Goal: Information Seeking & Learning: Learn about a topic

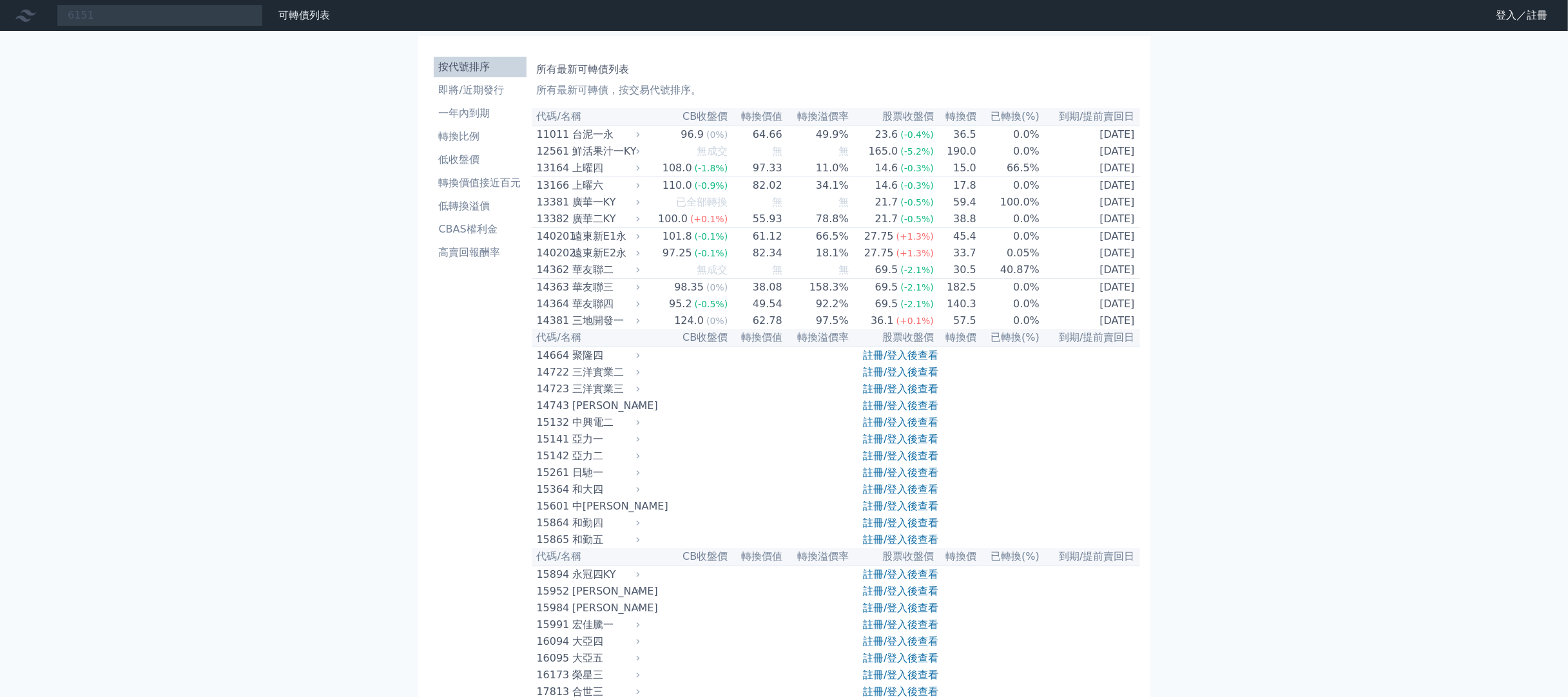
type input "6151"
click at [1509, 16] on link "登入／註冊" at bounding box center [1521, 15] width 72 height 21
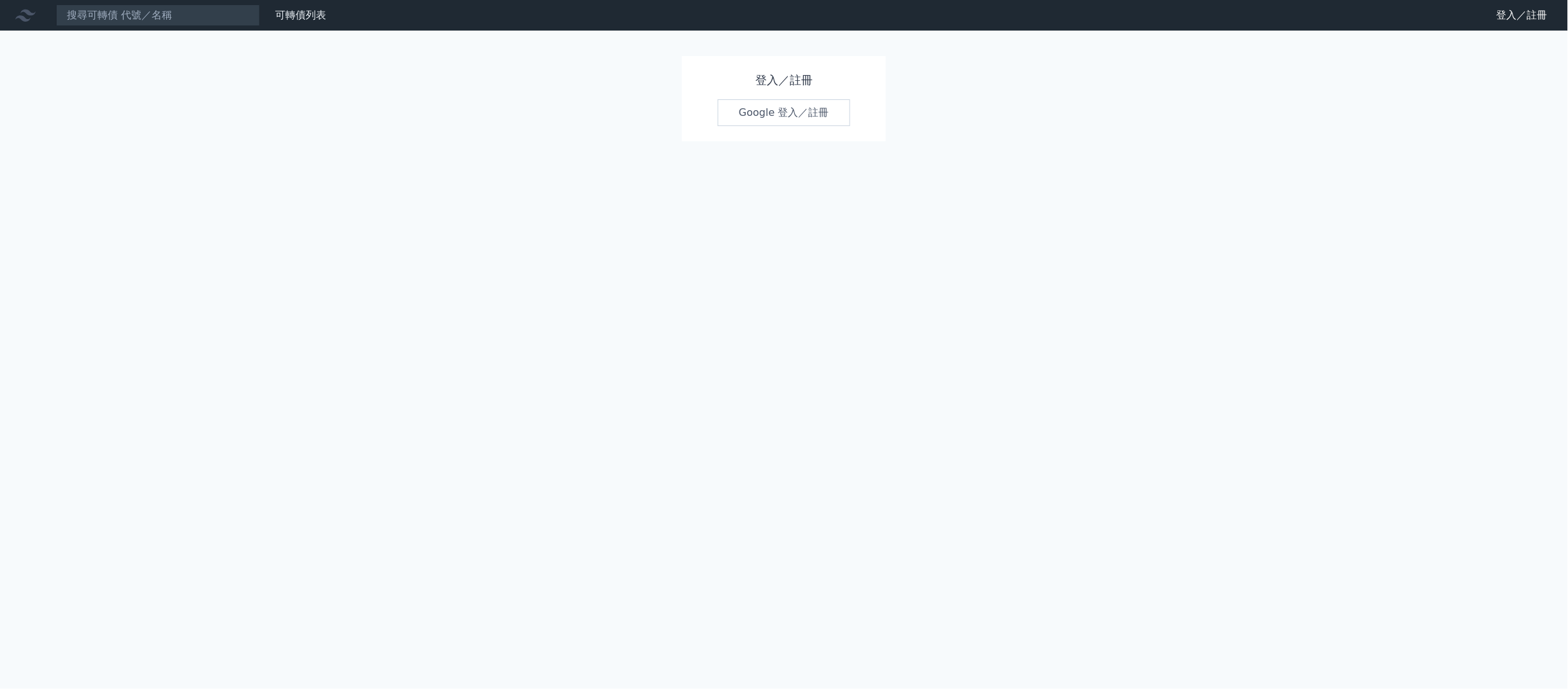
click at [773, 111] on link "Google 登入／註冊" at bounding box center [784, 113] width 132 height 27
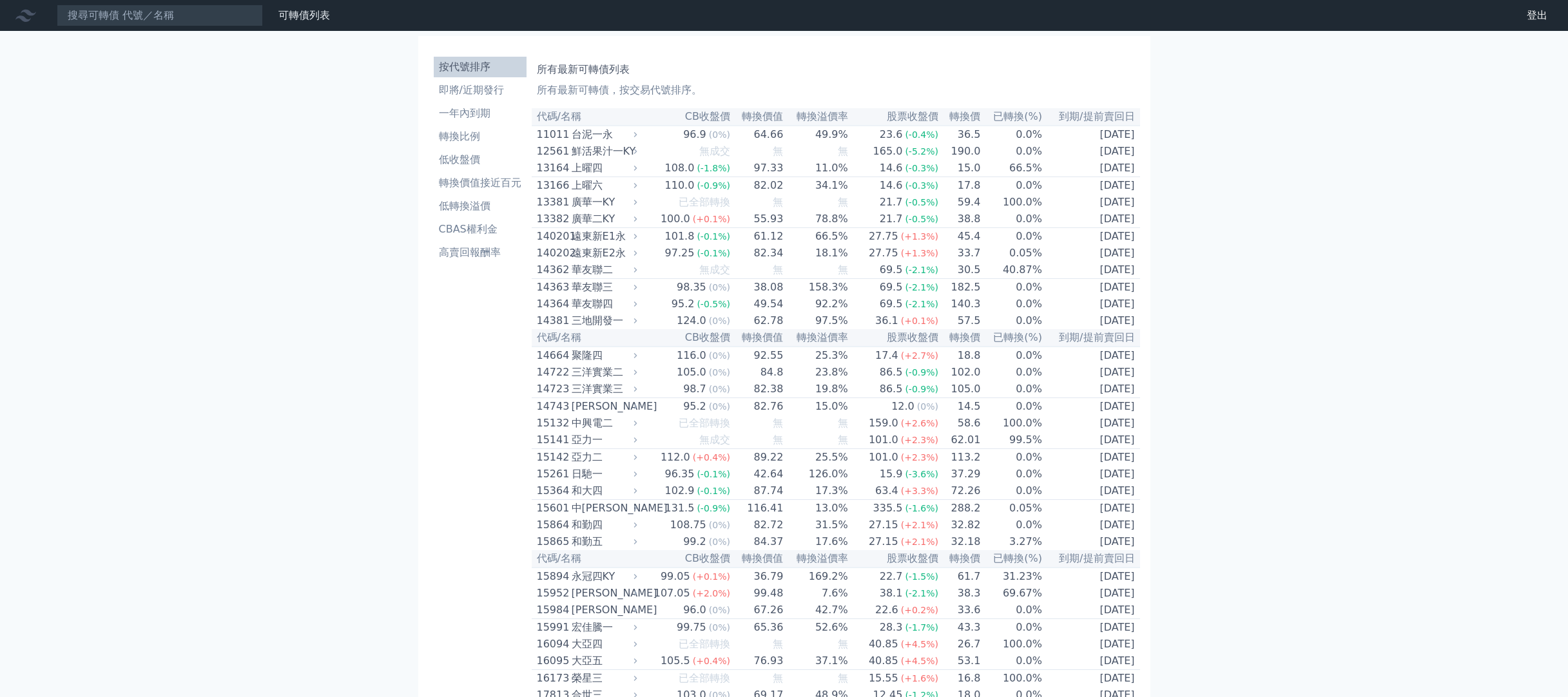
click at [119, 18] on input at bounding box center [160, 15] width 206 height 22
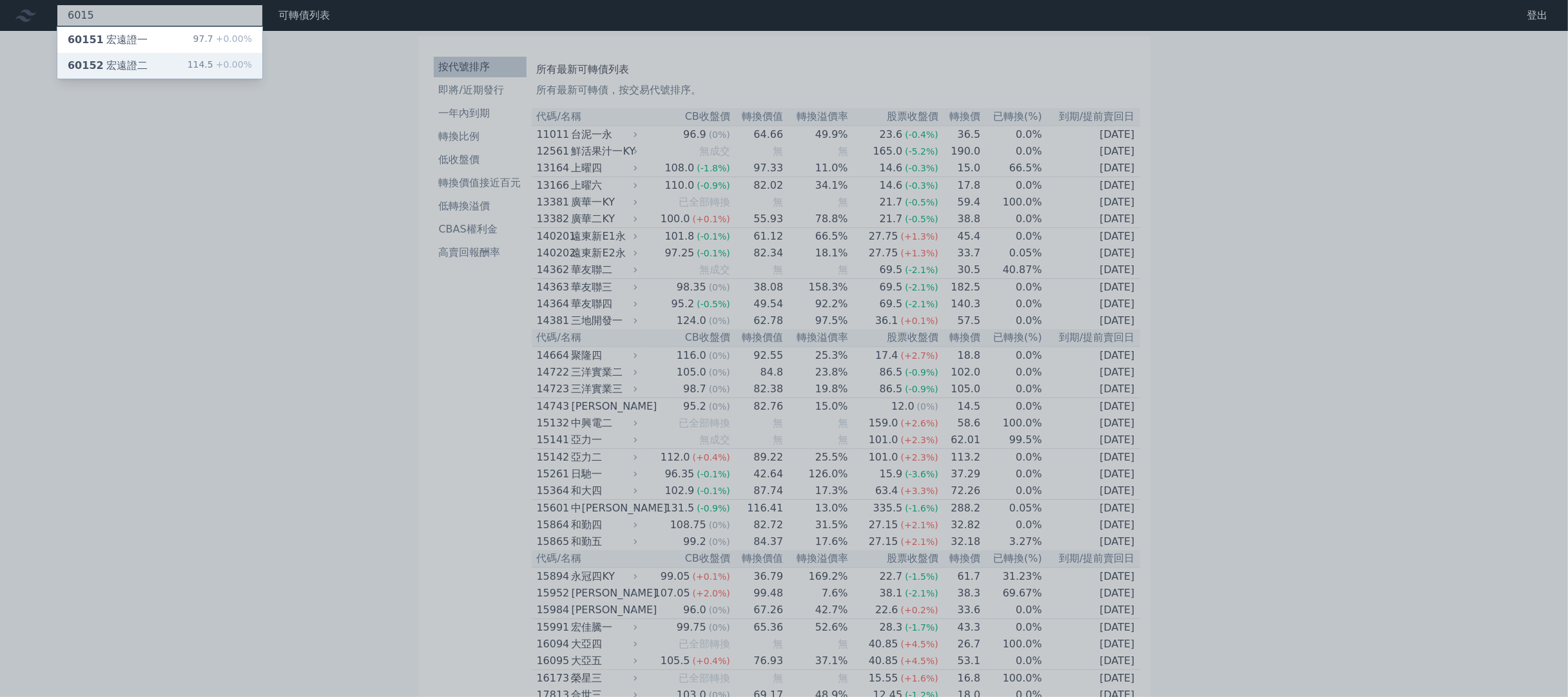
type input "6015"
click at [112, 58] on div "60152 宏遠證二" at bounding box center [107, 65] width 80 height 15
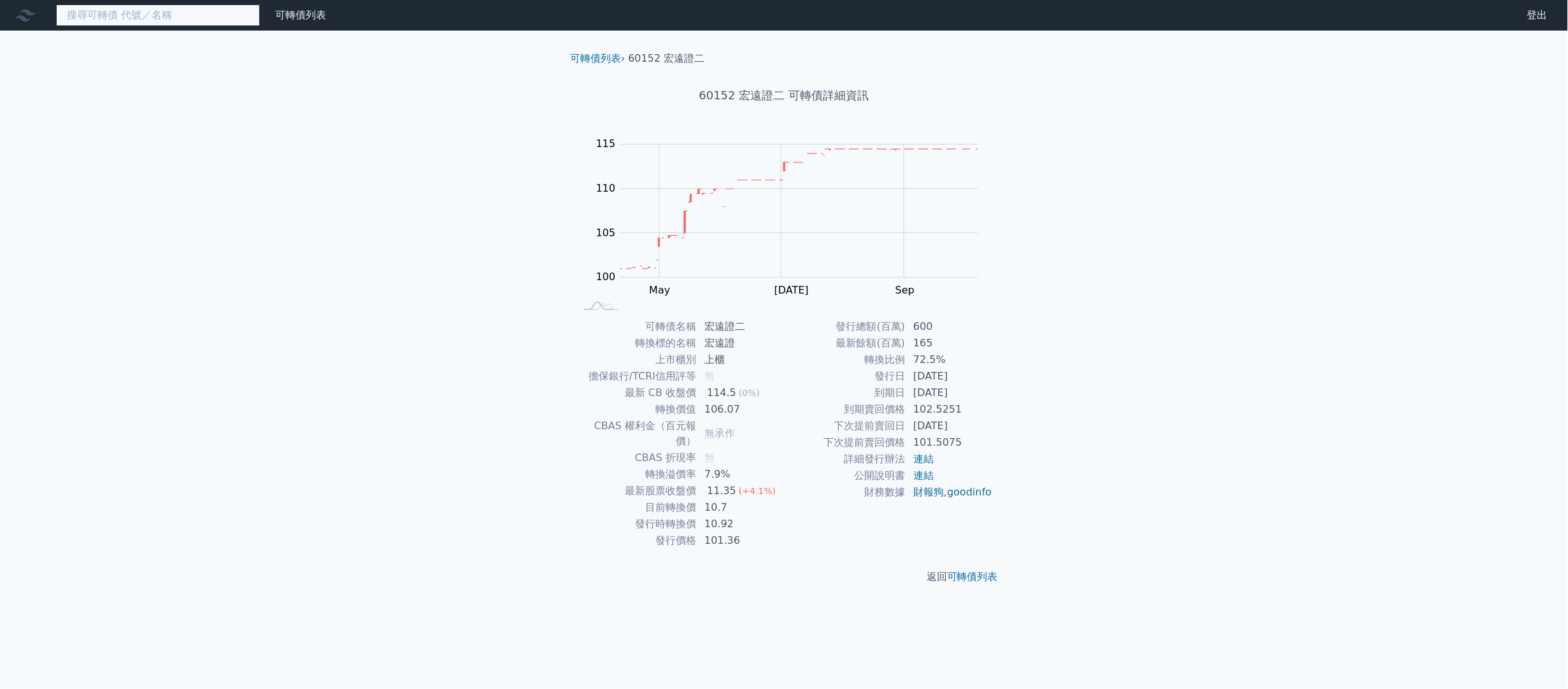
click at [112, 14] on input at bounding box center [158, 15] width 204 height 22
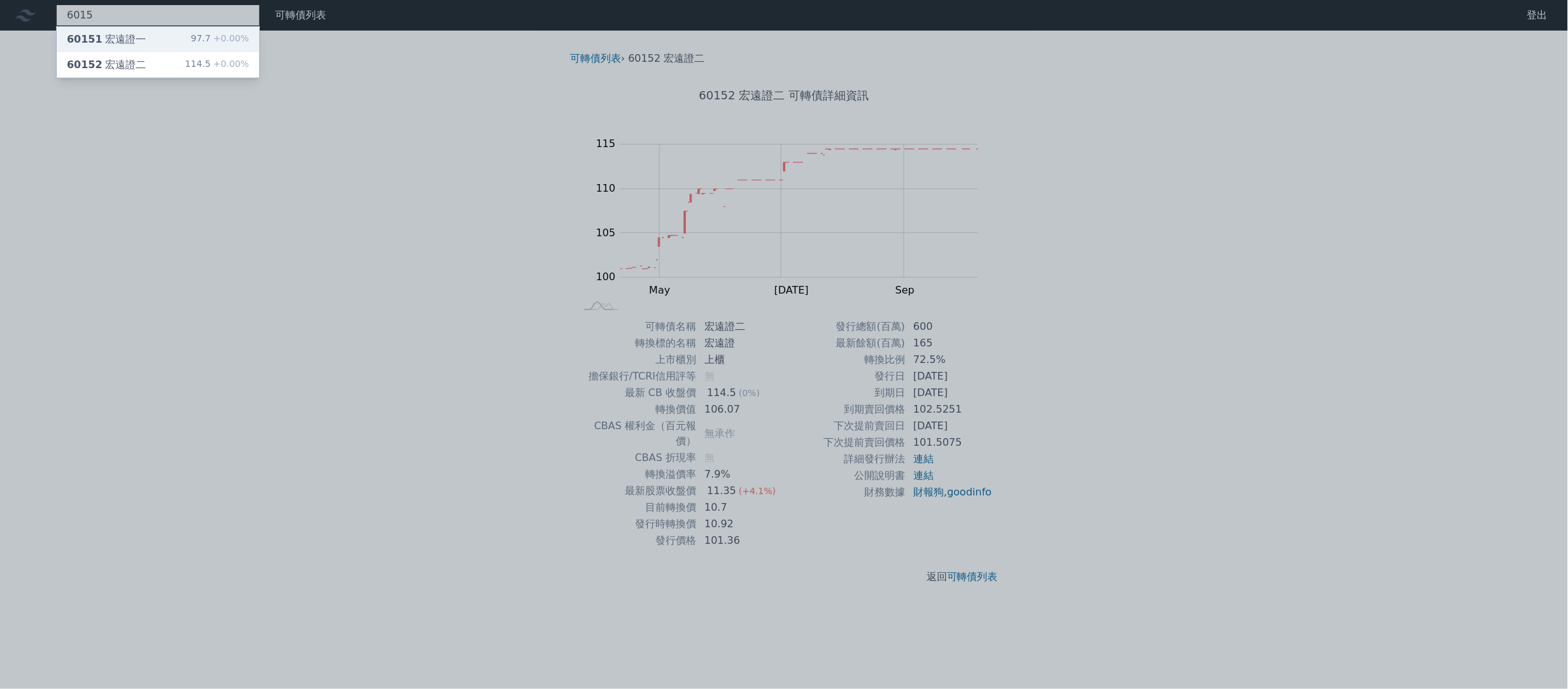
type input "6015"
click at [116, 38] on div "60151 宏遠證一" at bounding box center [106, 39] width 79 height 15
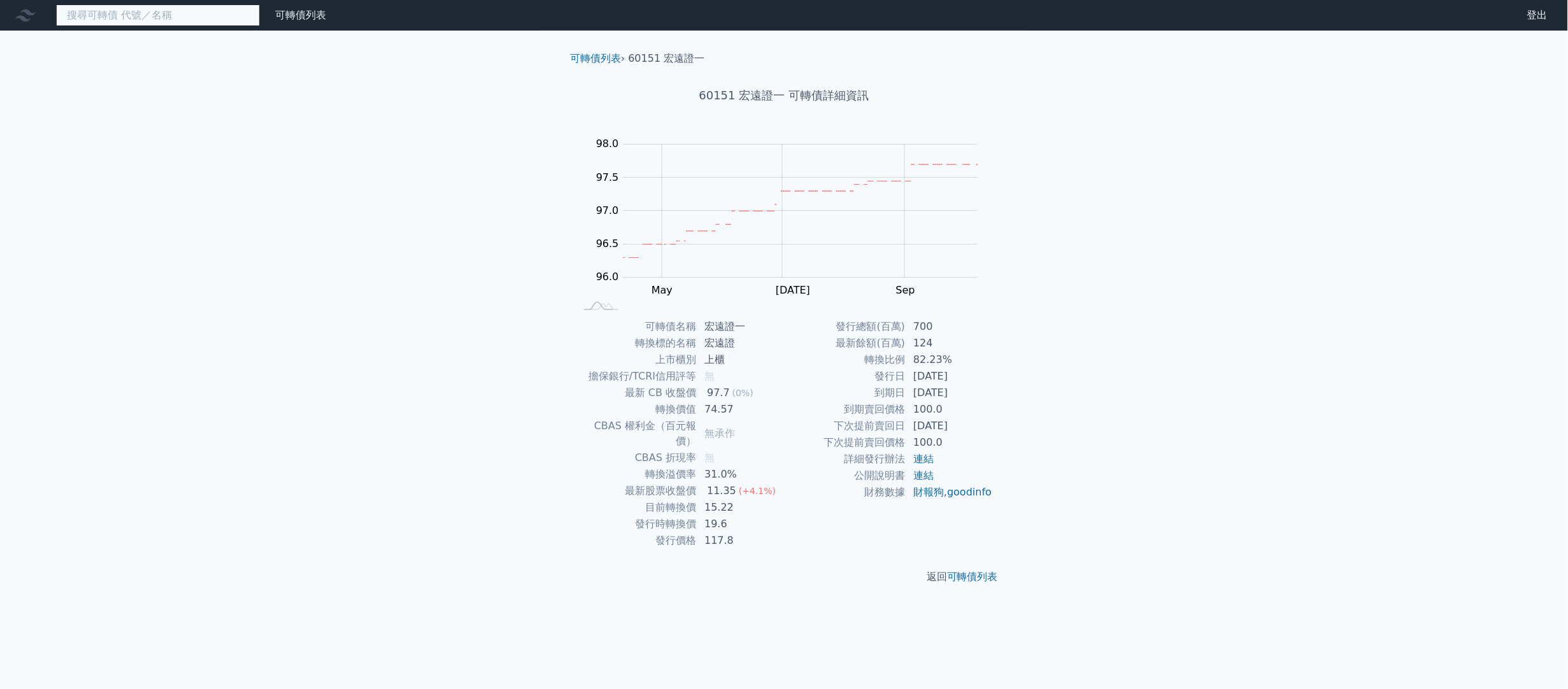
click at [128, 7] on input at bounding box center [158, 15] width 204 height 22
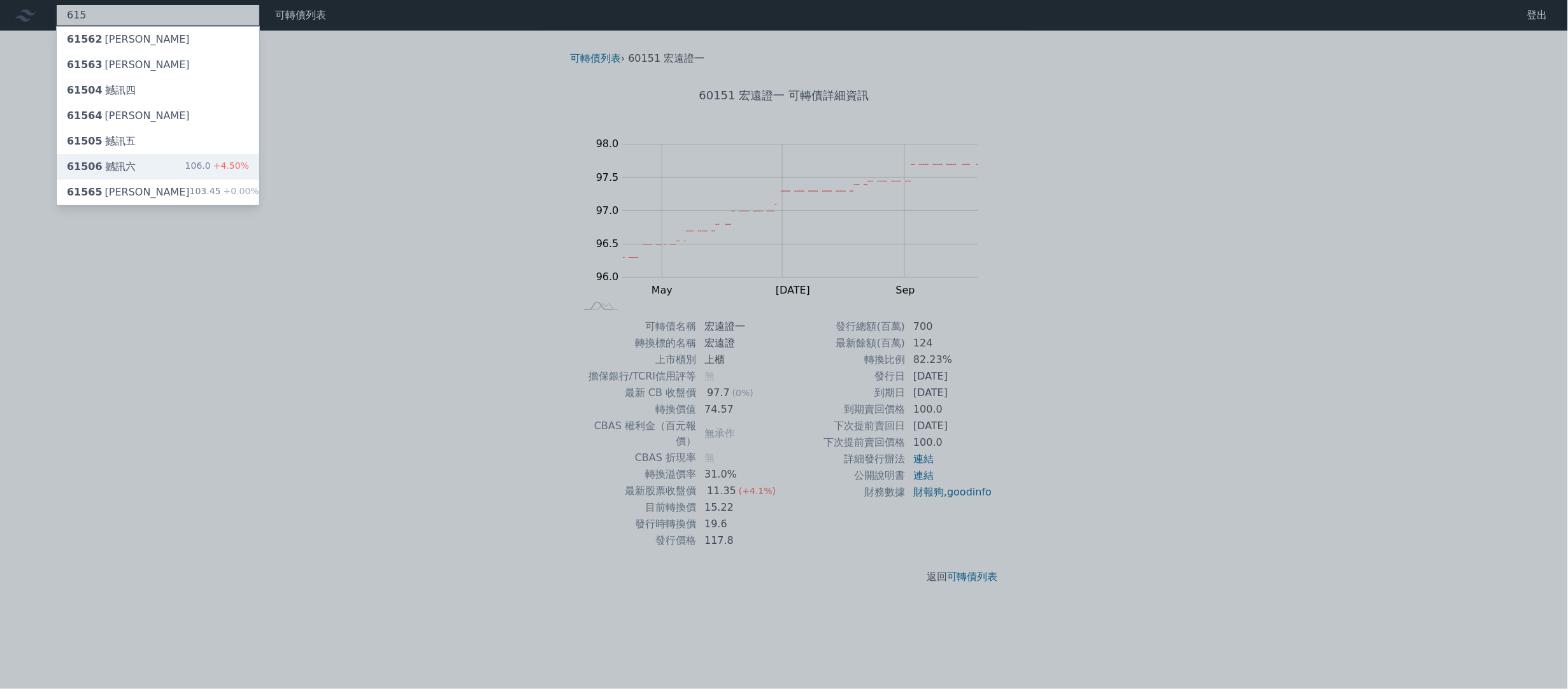
type input "615"
click at [137, 172] on div "61506 撼訊六 106.0 +4.50%" at bounding box center [158, 167] width 203 height 26
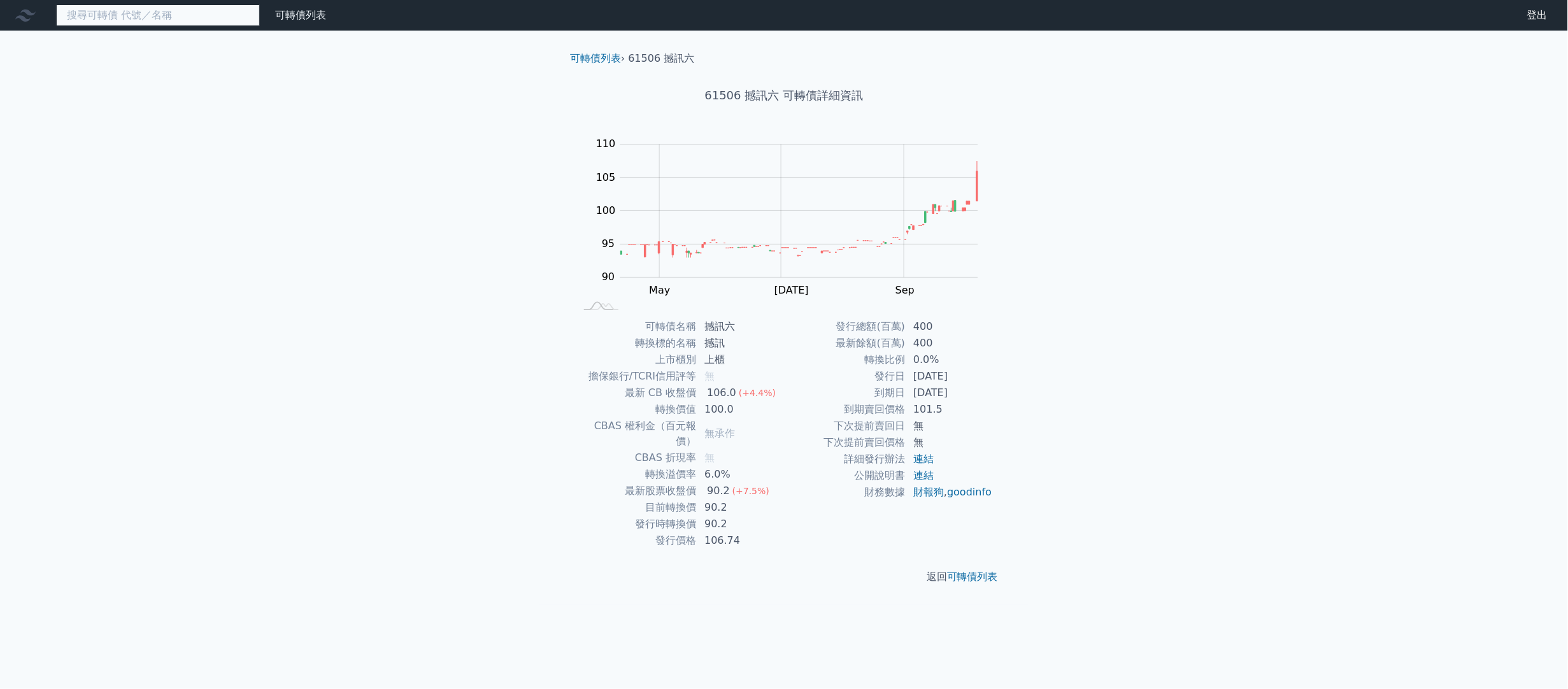
click at [201, 15] on input at bounding box center [158, 15] width 204 height 22
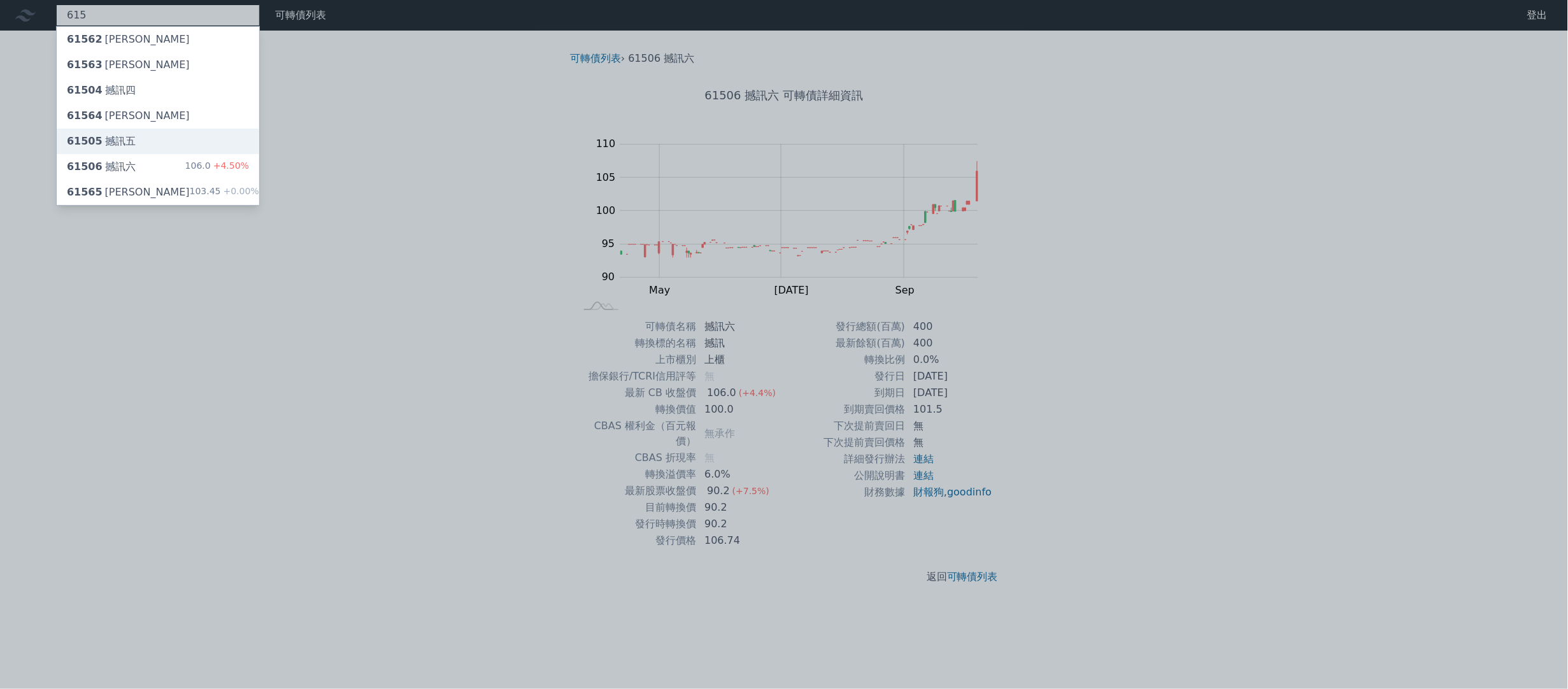
type input "615"
click at [182, 136] on div "61505 撼訊五" at bounding box center [158, 141] width 203 height 26
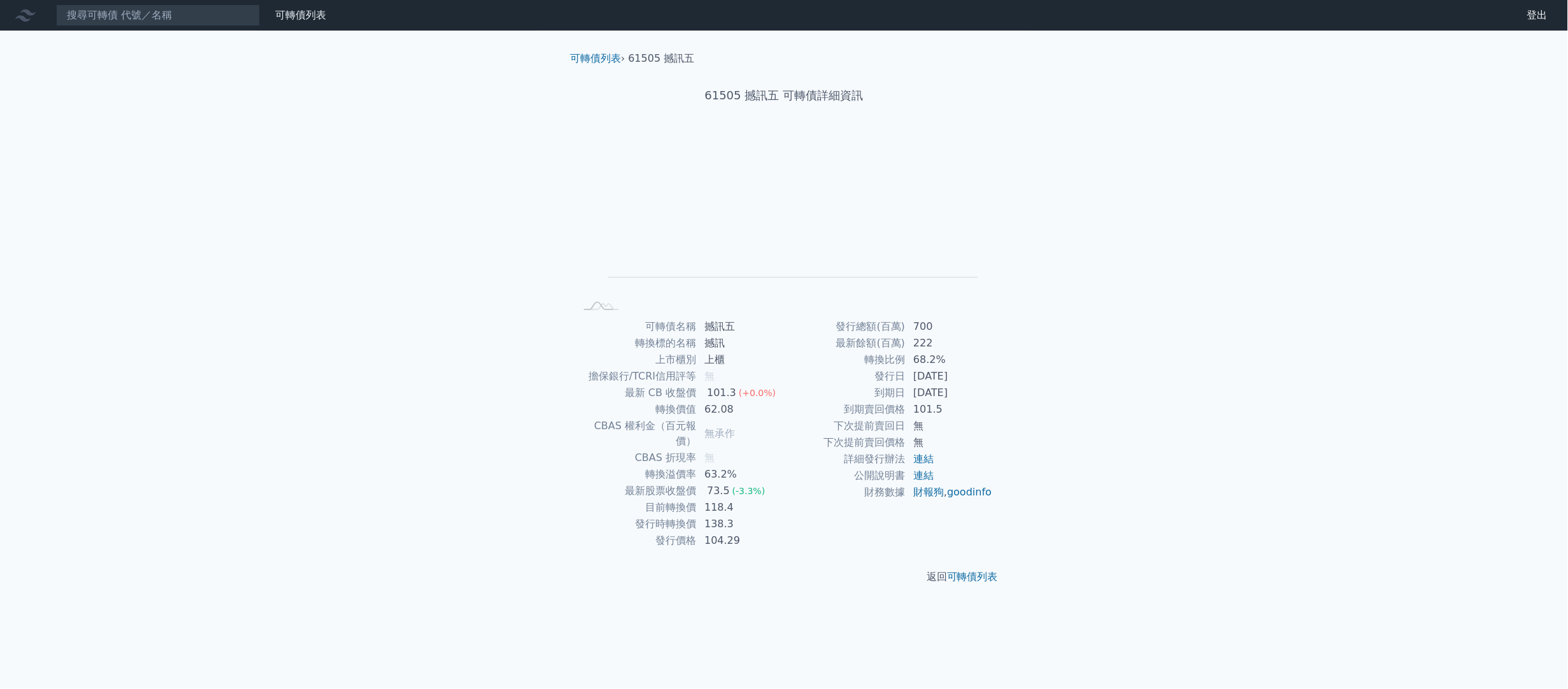
drag, startPoint x: 181, startPoint y: 139, endPoint x: 80, endPoint y: 134, distance: 101.1
click at [80, 134] on div "可轉債列表 財務數據 可轉債列表 財務數據 登出 登出 可轉債列表 › 61505 撼訊五 61505 撼訊五 可轉債詳細資訊 Zoom Out L L Ch…" at bounding box center [784, 344] width 1568 height 689
click at [118, 0] on nav "可轉債列表 財務數據 可轉債列表 財務數據 登出 登出" at bounding box center [784, 15] width 1568 height 31
click at [128, 20] on input at bounding box center [158, 15] width 204 height 22
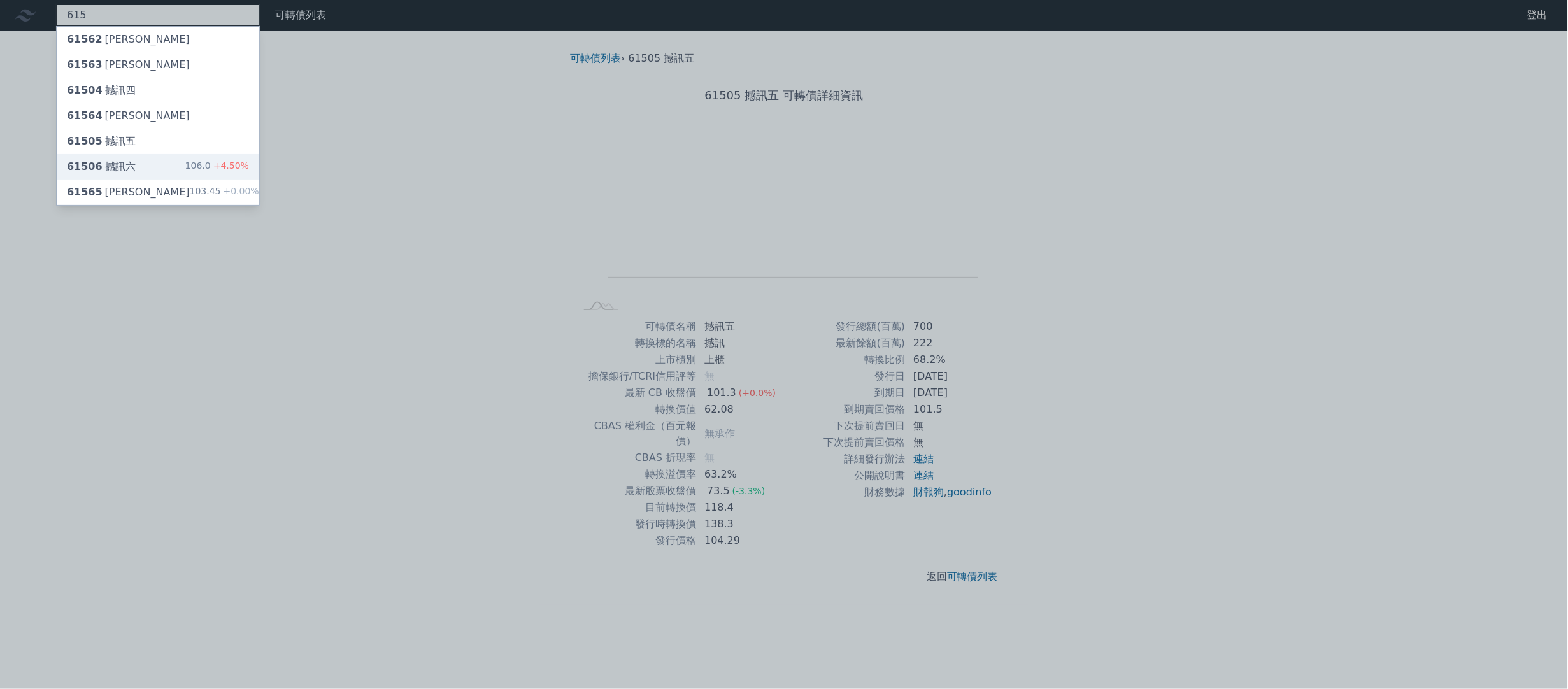
type input "615"
click at [123, 162] on div "61506 撼訊六" at bounding box center [101, 167] width 69 height 15
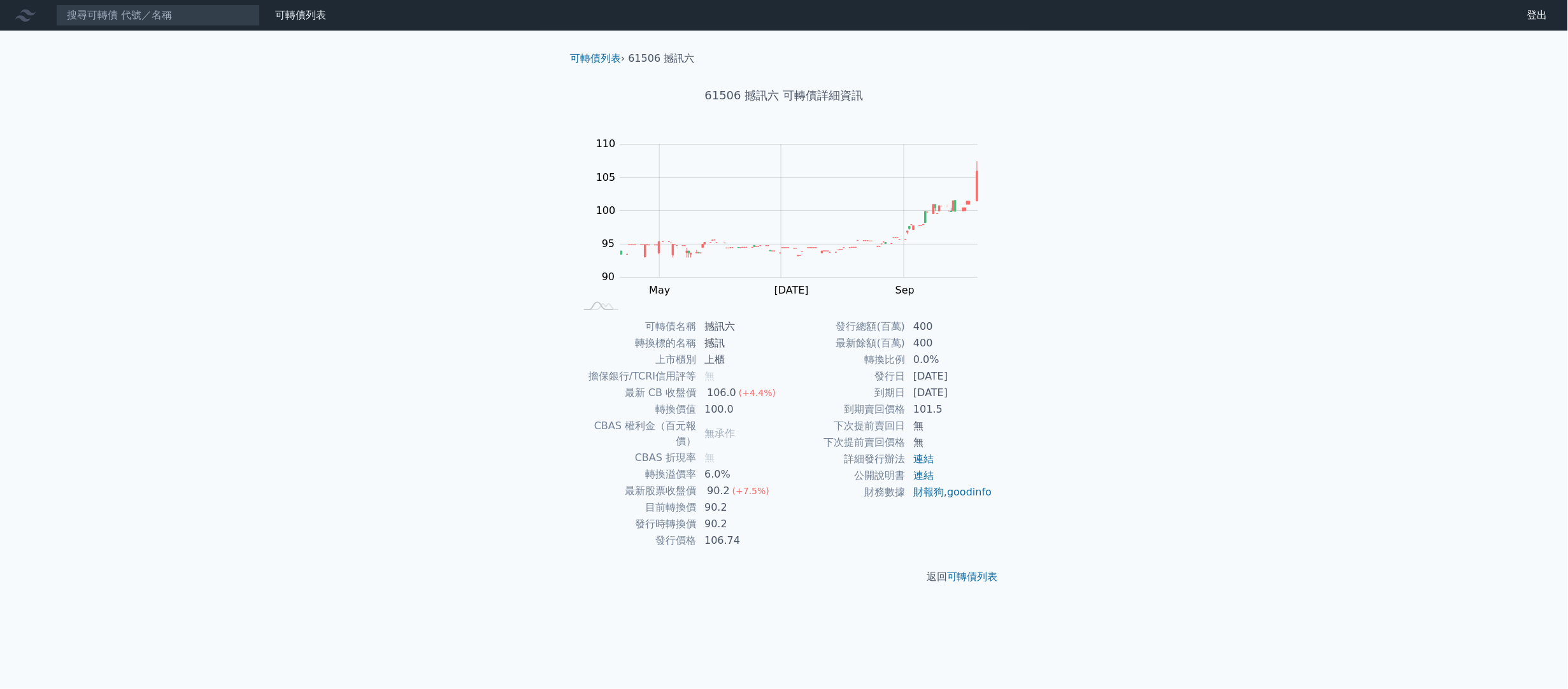
click at [481, 449] on div "可轉債列表 財務數據 可轉債列表 財務數據 登出 登出 可轉債列表 › 61506 撼訊六 61506 撼訊六 可轉債詳細資訊 Zoom Out 100 80…" at bounding box center [784, 344] width 1568 height 689
click at [219, 11] on input at bounding box center [158, 15] width 204 height 22
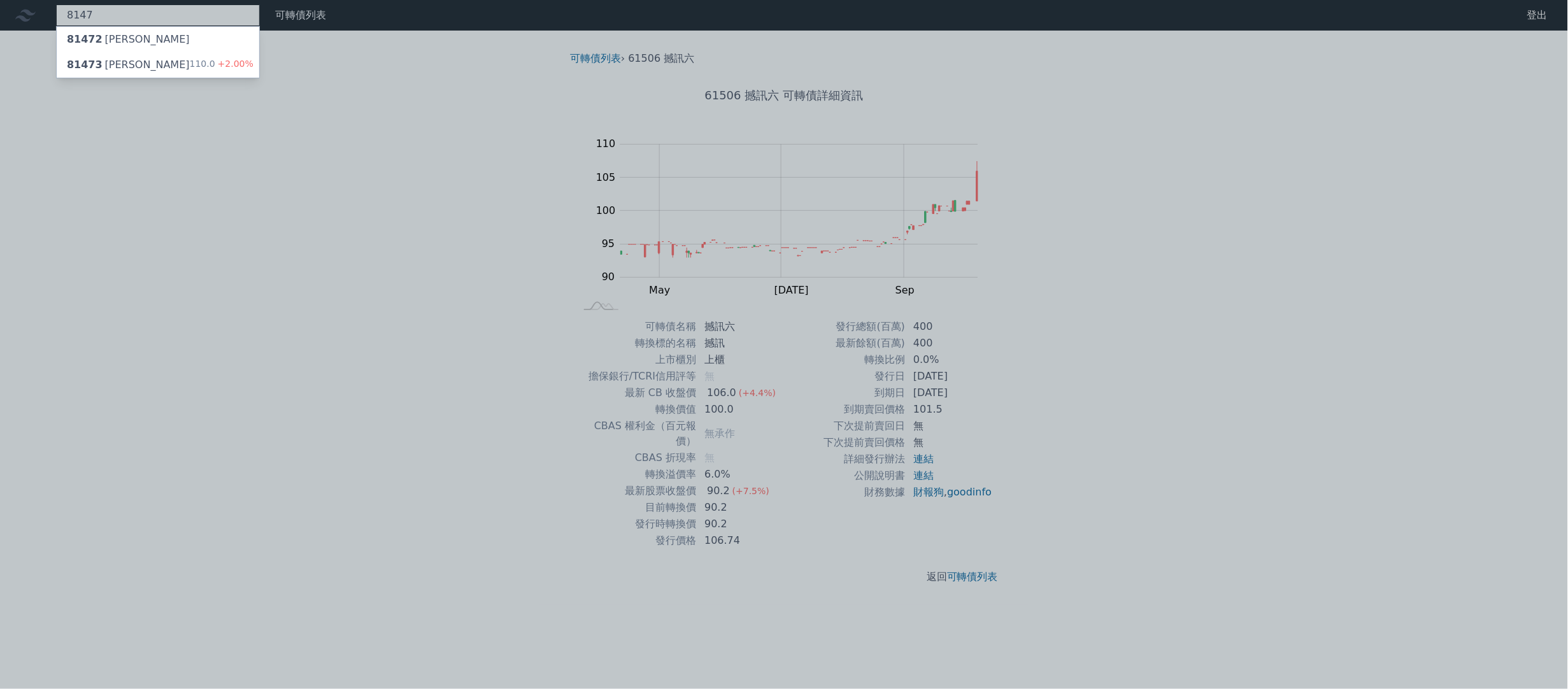
type input "8147"
click at [155, 67] on div "81473 正淩三 110.0 +2.00%" at bounding box center [158, 65] width 203 height 26
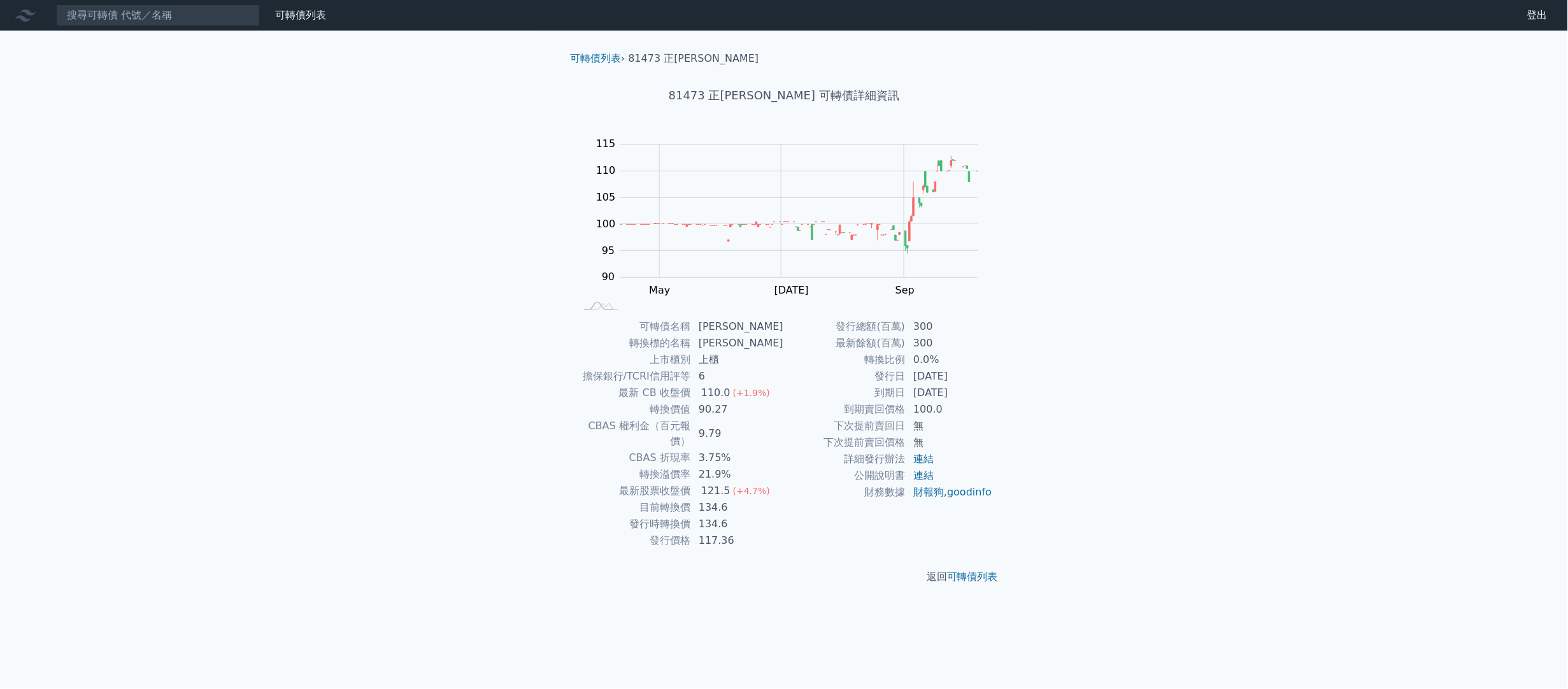
drag, startPoint x: 154, startPoint y: 59, endPoint x: 13, endPoint y: 111, distance: 150.3
click at [13, 111] on div "可轉債列表 財務數據 可轉債列表 財務數據 登出 登出 可轉債列表 › 81473 正[PERSON_NAME] 81473 正淩三 可轉債詳細資訊 Zoom…" at bounding box center [784, 344] width 1568 height 689
click at [1223, 273] on div "可轉債列表 財務數據 可轉債列表 財務數據 登出 登出 可轉債列表 › 81473 正[PERSON_NAME] 81473 正淩三 可轉債詳細資訊 Zoom…" at bounding box center [784, 344] width 1568 height 689
drag, startPoint x: 704, startPoint y: 91, endPoint x: 775, endPoint y: 99, distance: 71.4
click at [775, 99] on h1 "81473 正[PERSON_NAME] 可轉債詳細資訊" at bounding box center [783, 95] width 448 height 18
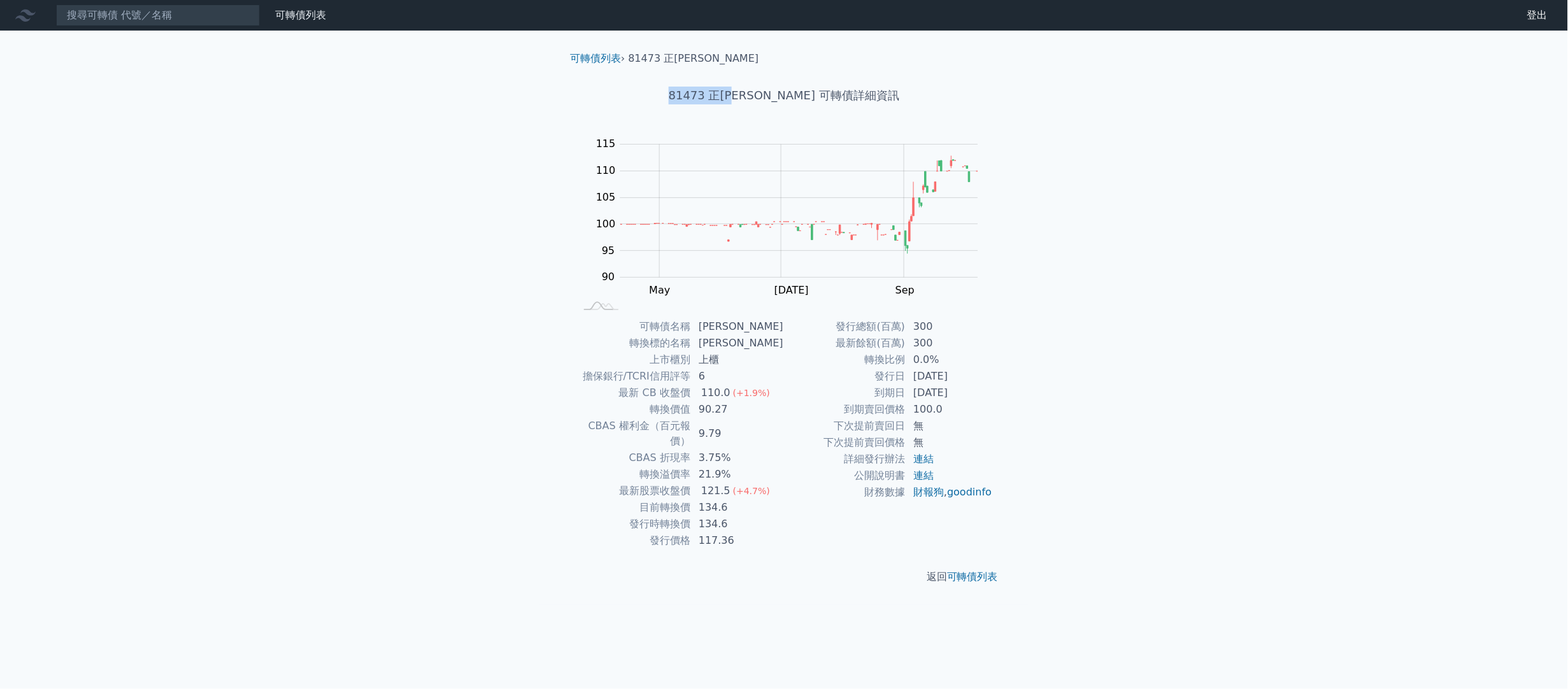
copy h1 "81473 正[PERSON_NAME]"
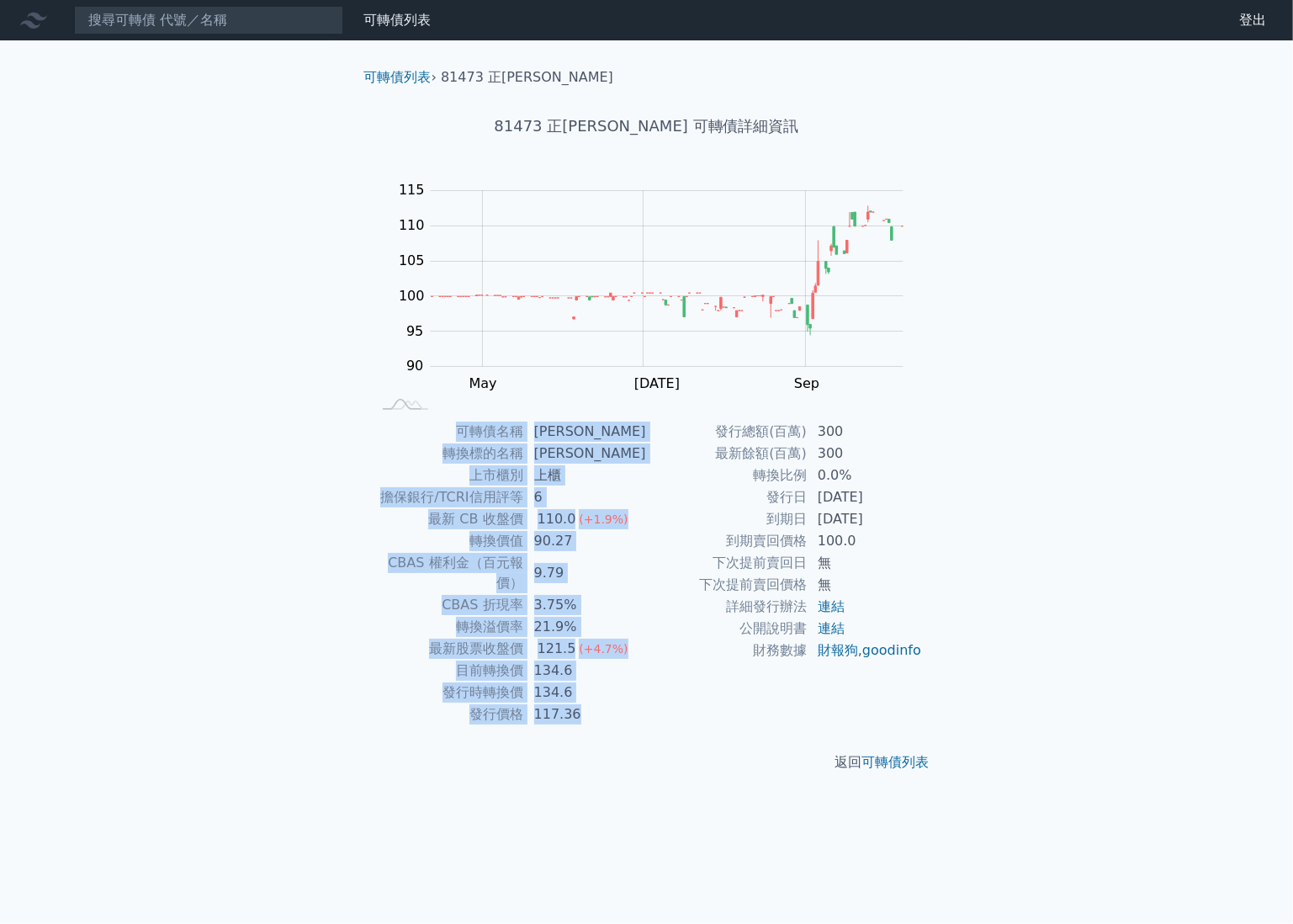
drag, startPoint x: 463, startPoint y: 426, endPoint x: 618, endPoint y: 700, distance: 314.8
click at [618, 700] on tbody "可轉債名稱 正[PERSON_NAME] 轉換標的名稱 正淩 上市櫃別 上櫃 擔保銀行/TCRI信用評等 6 最新 CB 收盤價 110.0 (+1.9%) …" at bounding box center [509, 573] width 276 height 305
copy tbody "可轉債名稱 正淩三 轉換標的名稱 正淩 上市櫃別 上櫃 擔保銀行/TCRI信用評等 6 最新 CB 收盤價 110.0 (+1.9%) 轉換價值 90.27 …"
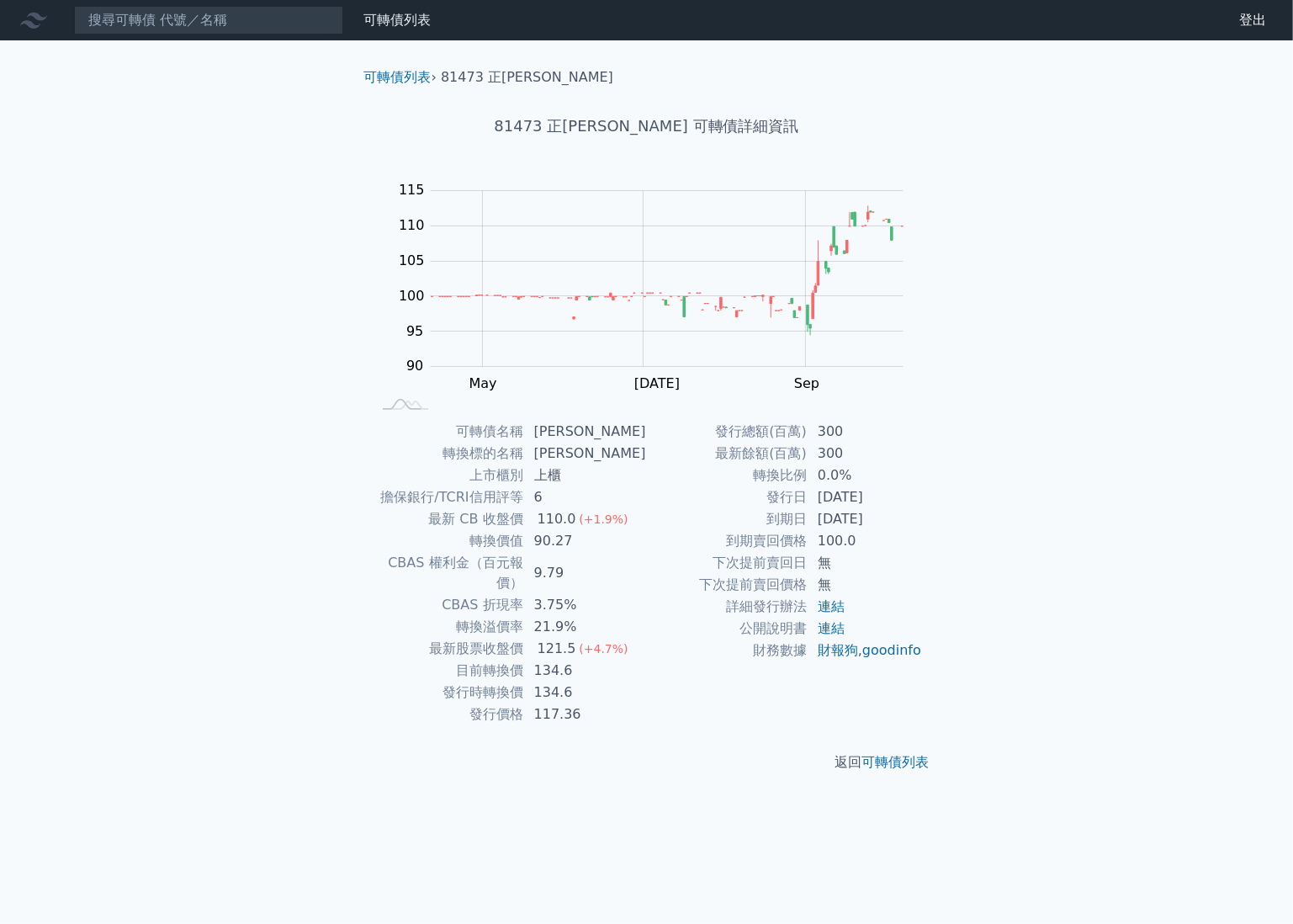
click at [1088, 485] on div "可轉債列表 財務數據 可轉債列表 財務數據 登出 登出 可轉債列表 › 81473 正[PERSON_NAME] 81473 正淩三 可轉債詳細資訊 Zoom…" at bounding box center [646, 462] width 1293 height 924
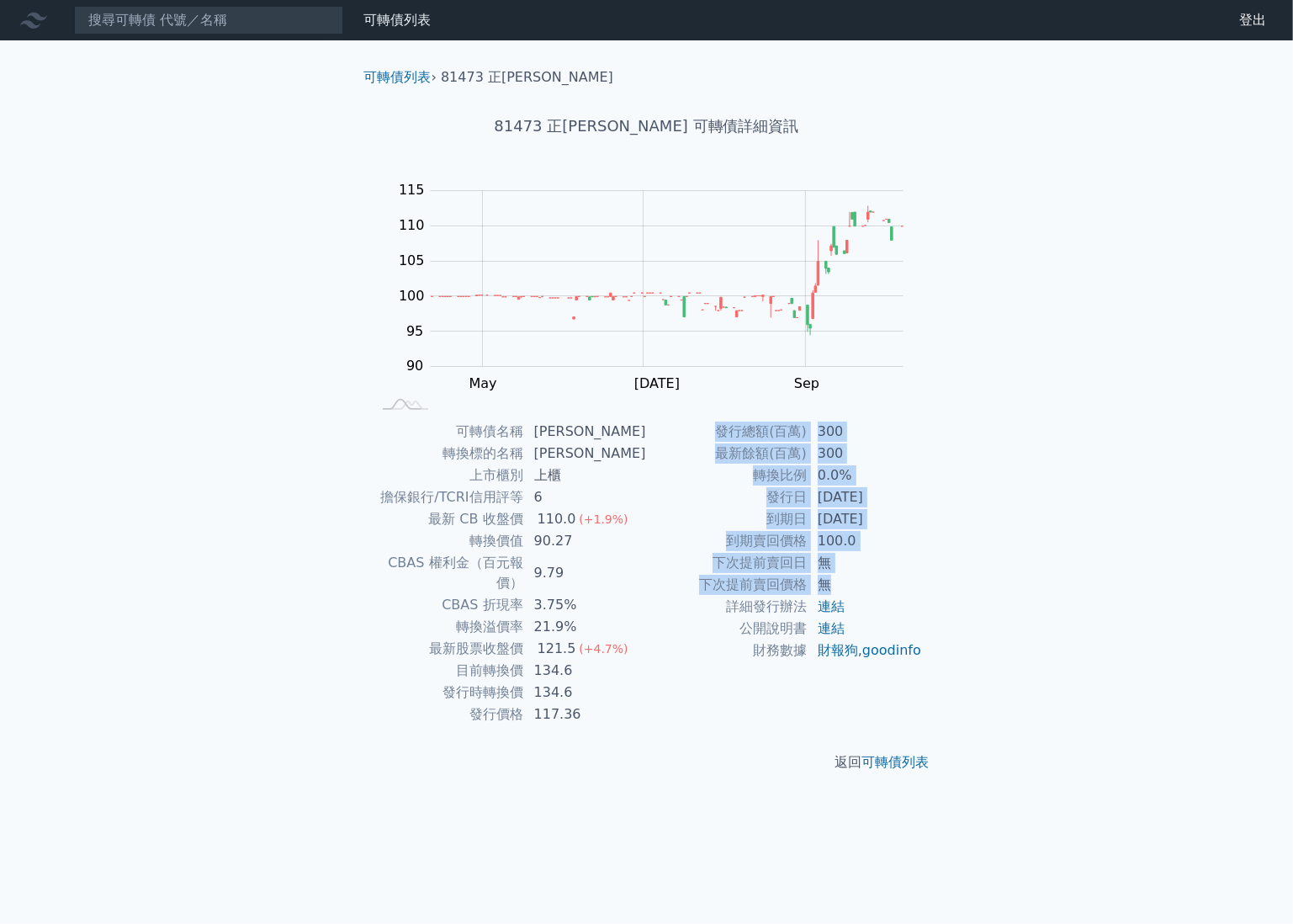
drag, startPoint x: 720, startPoint y: 430, endPoint x: 874, endPoint y: 578, distance: 213.6
click at [874, 578] on tbody "發行總額(百萬) 300 最新餘額(百萬) 300 轉換比例 0.0% 發行日 [DATE] 到期日 [DATE] 到期賣回價格 100.0 下次提前賣回日 …" at bounding box center [785, 541] width 276 height 240
copy tbody "發行總額(百萬) 300 最新餘額(百萬) 300 轉換比例 0.0% 發行日 [DATE] 到期日 [DATE] 到期賣回價格 100.0 下次提前賣回日 …"
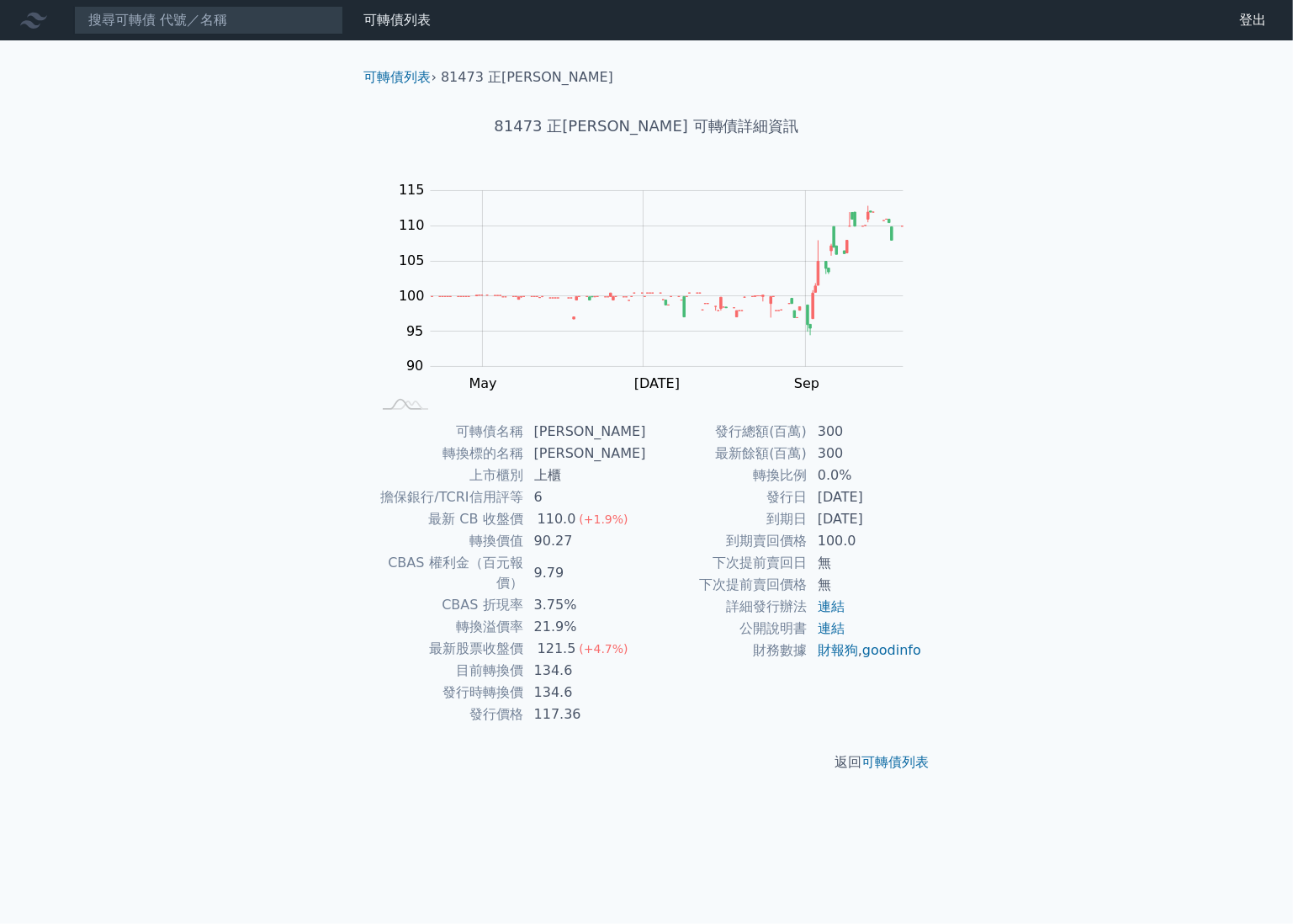
click at [1087, 460] on div "可轉債列表 財務數據 可轉債列表 財務數據 登出 登出 可轉債列表 › 81473 正[PERSON_NAME] 81473 正淩三 可轉債詳細資訊 Zoom…" at bounding box center [646, 462] width 1293 height 924
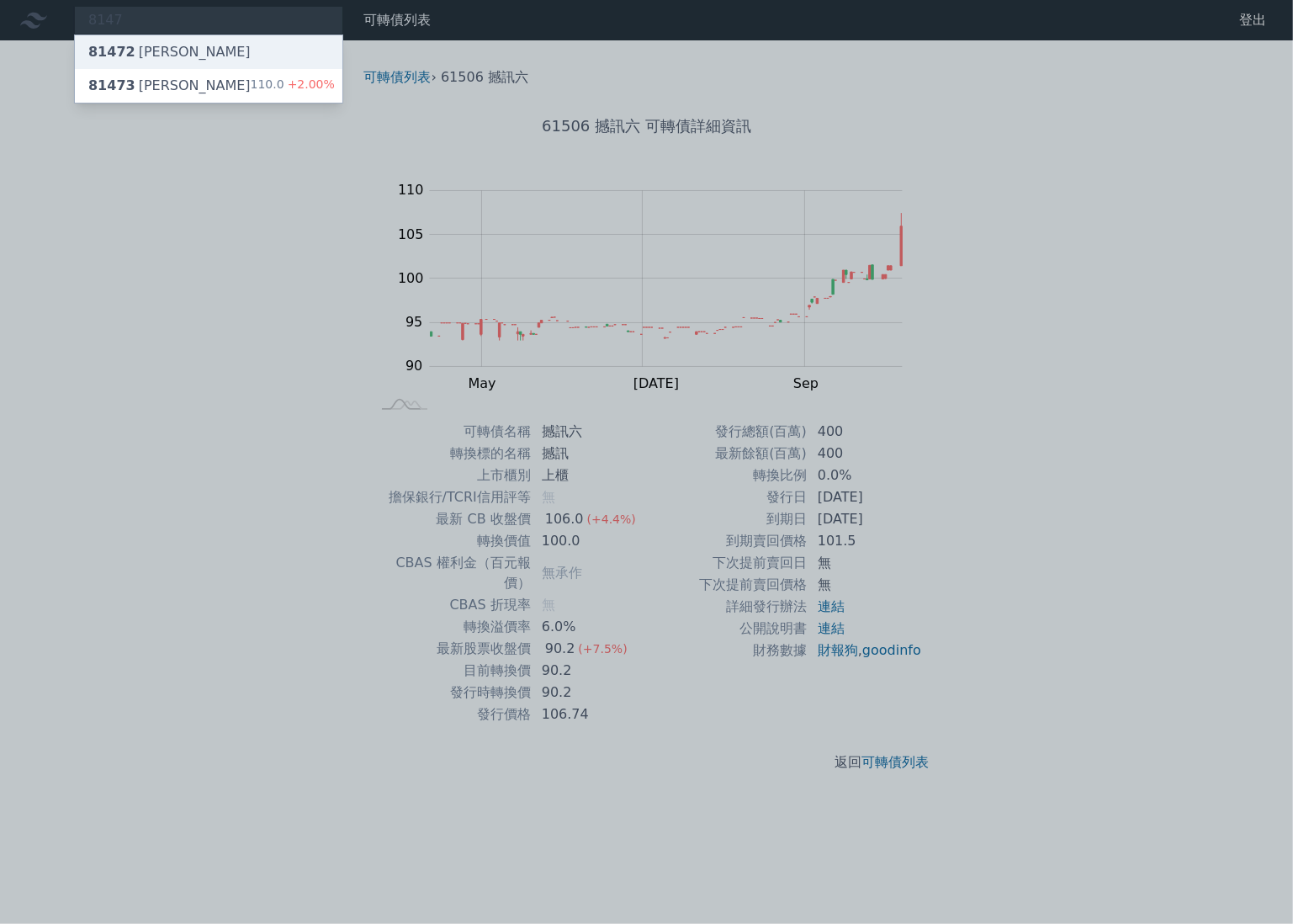
click at [135, 50] on div "81472 正[PERSON_NAME]" at bounding box center [170, 52] width 163 height 20
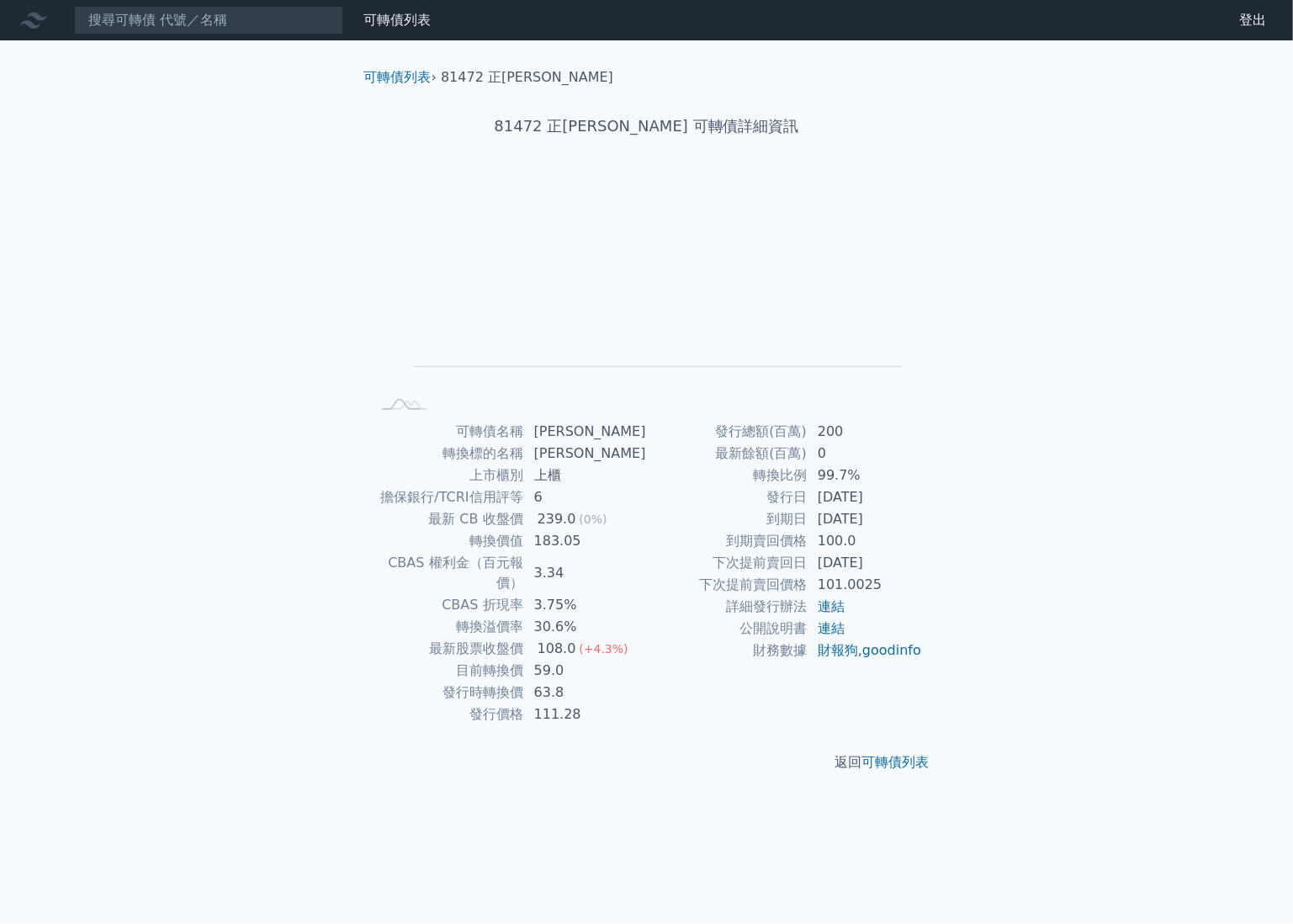
click at [153, 209] on div "可轉債列表 財務數據 可轉債列表 財務數據 登出 登出 可轉債列表 › 81472 正[PERSON_NAME] 81472 正淩二 可轉債詳細資訊 Zoom…" at bounding box center [646, 462] width 1293 height 924
